Goal: Task Accomplishment & Management: Use online tool/utility

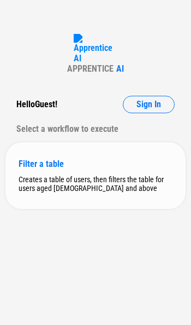
click at [84, 179] on div "Filter a table Creates a table of users, then filters the table for users aged …" at bounding box center [95, 175] width 181 height 67
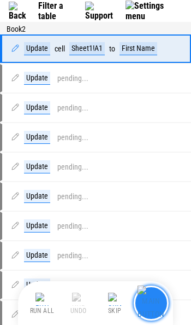
click at [155, 301] on img "button" at bounding box center [151, 304] width 27 height 36
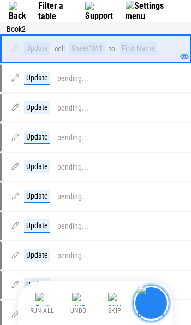
click at [153, 300] on img "button" at bounding box center [151, 304] width 27 height 36
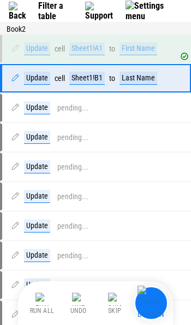
click at [12, 9] on img at bounding box center [21, 11] width 25 height 19
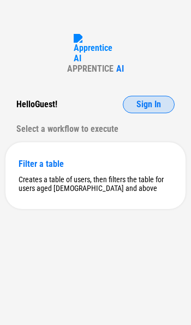
click at [148, 109] on span "Sign In" at bounding box center [149, 104] width 25 height 9
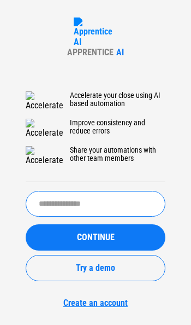
click at [78, 205] on input "text" at bounding box center [96, 204] width 140 height 26
type input "******"
click at [96, 240] on button "CONTINUE" at bounding box center [96, 237] width 140 height 26
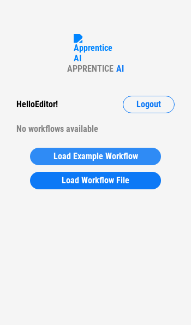
click at [110, 161] on span "Load Example Workflow" at bounding box center [96, 156] width 85 height 9
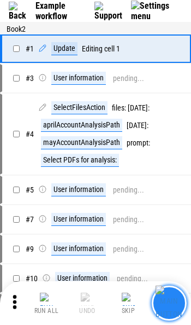
click at [165, 301] on img "button" at bounding box center [169, 304] width 27 height 36
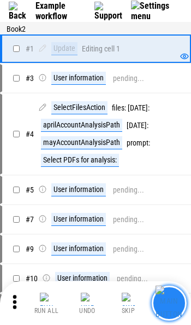
click at [165, 301] on img "button" at bounding box center [169, 304] width 27 height 36
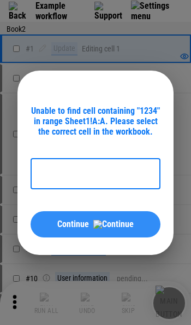
click at [123, 229] on button "Continue" at bounding box center [96, 224] width 130 height 26
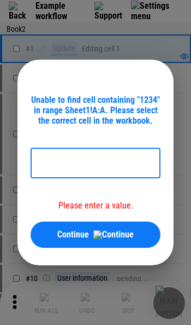
click at [87, 170] on input "text" at bounding box center [96, 163] width 130 height 31
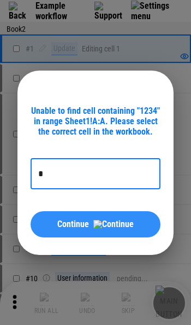
click at [89, 229] on span "Continue" at bounding box center [73, 224] width 32 height 9
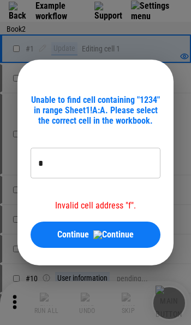
type input "**********"
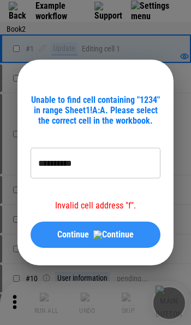
click at [67, 235] on div "Continue" at bounding box center [96, 234] width 104 height 9
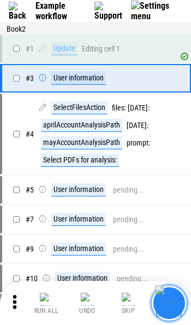
click at [166, 299] on img "button" at bounding box center [169, 304] width 27 height 36
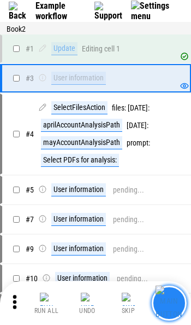
click at [171, 300] on img "button" at bounding box center [169, 304] width 27 height 36
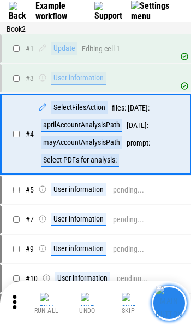
click at [171, 300] on img "button" at bounding box center [169, 304] width 27 height 36
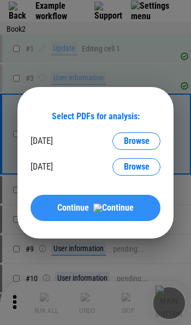
click at [120, 209] on div "Continue" at bounding box center [96, 207] width 104 height 9
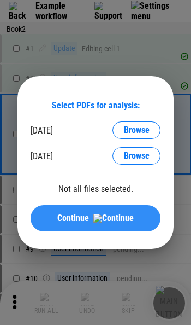
click at [127, 217] on div "Continue" at bounding box center [96, 218] width 104 height 9
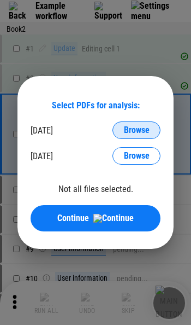
click at [126, 129] on span "Browse" at bounding box center [137, 130] width 26 height 9
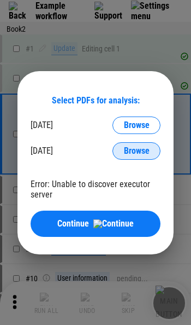
click at [127, 148] on span "Browse" at bounding box center [137, 151] width 26 height 9
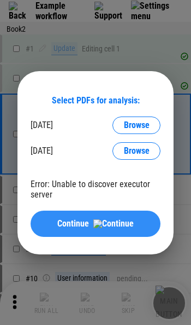
click at [71, 214] on button "Continue" at bounding box center [96, 224] width 130 height 26
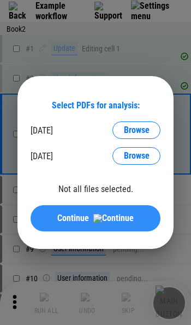
click at [73, 218] on span "Continue" at bounding box center [73, 218] width 32 height 9
click at [89, 218] on span "Continue" at bounding box center [73, 218] width 32 height 9
click at [89, 210] on button "Continue" at bounding box center [96, 218] width 130 height 26
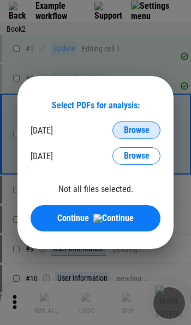
click at [125, 128] on span "Browse" at bounding box center [137, 130] width 26 height 9
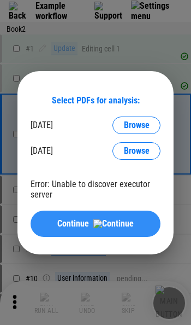
click at [113, 219] on img at bounding box center [114, 223] width 40 height 9
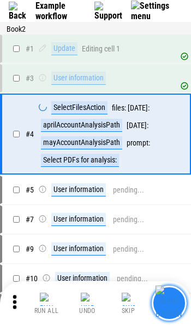
click at [167, 303] on img "button" at bounding box center [169, 304] width 27 height 36
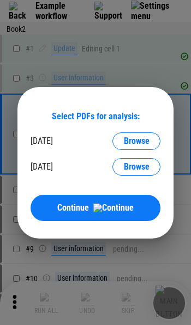
click at [38, 33] on div "Select PDFs for analysis: april 2025 → aprilAccountAnalysisPath Browse may 2025…" at bounding box center [95, 162] width 191 height 325
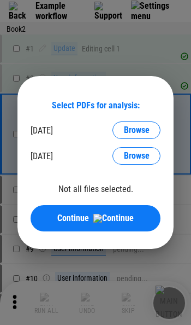
click at [172, 72] on div "Select PDFs for analysis: april 2025 → aprilAccountAnalysisPath Browse may 2025…" at bounding box center [95, 162] width 191 height 325
click at [8, 8] on div "Select PDFs for analysis: april 2025 → aprilAccountAnalysisPath Browse may 2025…" at bounding box center [95, 162] width 191 height 325
drag, startPoint x: 8, startPoint y: 8, endPoint x: 35, endPoint y: 51, distance: 50.7
click at [8, 9] on div "Select PDFs for analysis: [DATE] → aprilAccountAnalysisPath Browse [DATE] → may…" at bounding box center [95, 162] width 191 height 325
click at [35, 51] on div "Select PDFs for analysis: [DATE] → aprilAccountAnalysisPath Browse [DATE] → may…" at bounding box center [95, 162] width 191 height 325
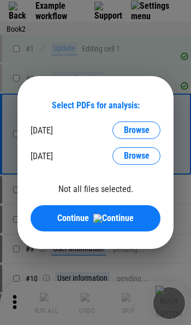
click at [132, 39] on div "Select PDFs for analysis: [DATE] → aprilAccountAnalysisPath Browse [DATE] → may…" at bounding box center [95, 162] width 191 height 325
click at [130, 32] on div "Select PDFs for analysis: [DATE] → aprilAccountAnalysisPath Browse [DATE] → may…" at bounding box center [95, 162] width 191 height 325
click at [130, 32] on div "Select PDFs for analysis: april 2025 → aprilAccountAnalysisPath Browse may 2025…" at bounding box center [95, 162] width 191 height 325
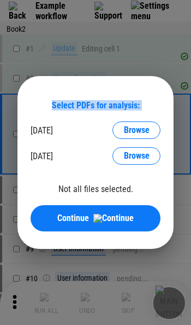
click at [130, 32] on div "Select PDFs for analysis: april 2025 → aprilAccountAnalysisPath Browse may 2025…" at bounding box center [95, 162] width 191 height 325
drag, startPoint x: 130, startPoint y: 36, endPoint x: 118, endPoint y: 115, distance: 80.9
click at [130, 36] on div "Select PDFs for analysis: april 2025 → aprilAccountAnalysisPath Browse may 2025…" at bounding box center [95, 162] width 191 height 325
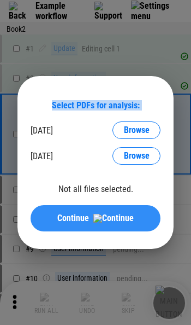
click at [106, 214] on div "Continue" at bounding box center [96, 218] width 104 height 9
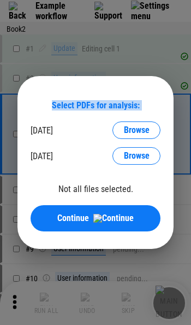
drag, startPoint x: 137, startPoint y: 5, endPoint x: 71, endPoint y: 50, distance: 80.7
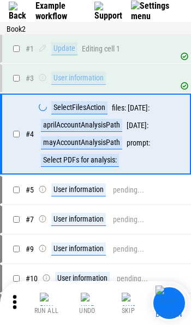
click at [16, 11] on img at bounding box center [20, 11] width 22 height 19
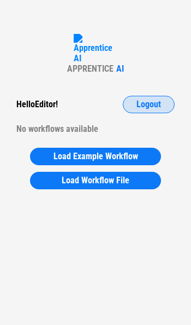
click at [153, 109] on span "Logout" at bounding box center [149, 104] width 25 height 9
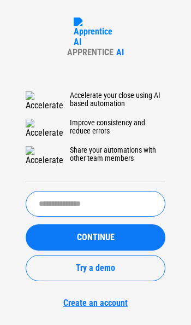
click at [92, 206] on input "text" at bounding box center [96, 204] width 140 height 26
paste input "**********"
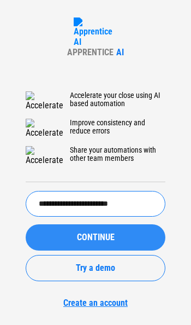
type input "**********"
click at [95, 237] on span "CONTINUE" at bounding box center [96, 237] width 38 height 9
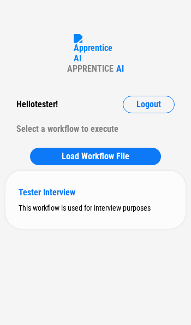
click at [99, 227] on div "Tester Interview This workflow is used for interview purposes" at bounding box center [95, 200] width 181 height 58
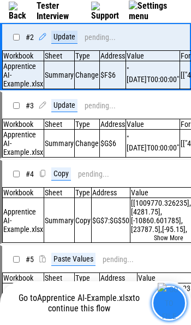
click at [166, 309] on img "button" at bounding box center [169, 303] width 23 height 40
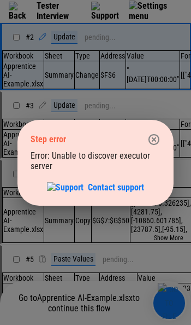
click at [154, 138] on icon "button" at bounding box center [154, 138] width 11 height 11
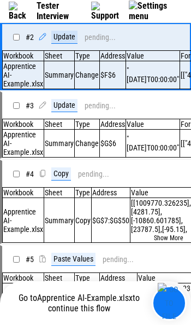
click at [10, 8] on img at bounding box center [21, 11] width 24 height 19
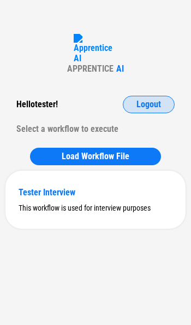
click at [168, 112] on button "Logout" at bounding box center [149, 105] width 52 height 18
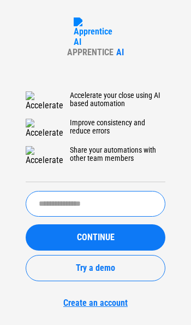
click at [88, 211] on input "text" at bounding box center [96, 204] width 140 height 26
click at [91, 202] on input "text" at bounding box center [96, 204] width 140 height 26
paste input "*****"
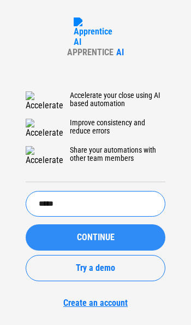
type input "*****"
click at [90, 239] on span "CONTINUE" at bounding box center [96, 237] width 38 height 9
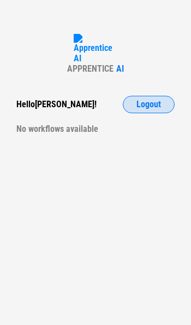
click at [135, 113] on button "Logout" at bounding box center [149, 105] width 52 height 18
